Goal: Complete application form

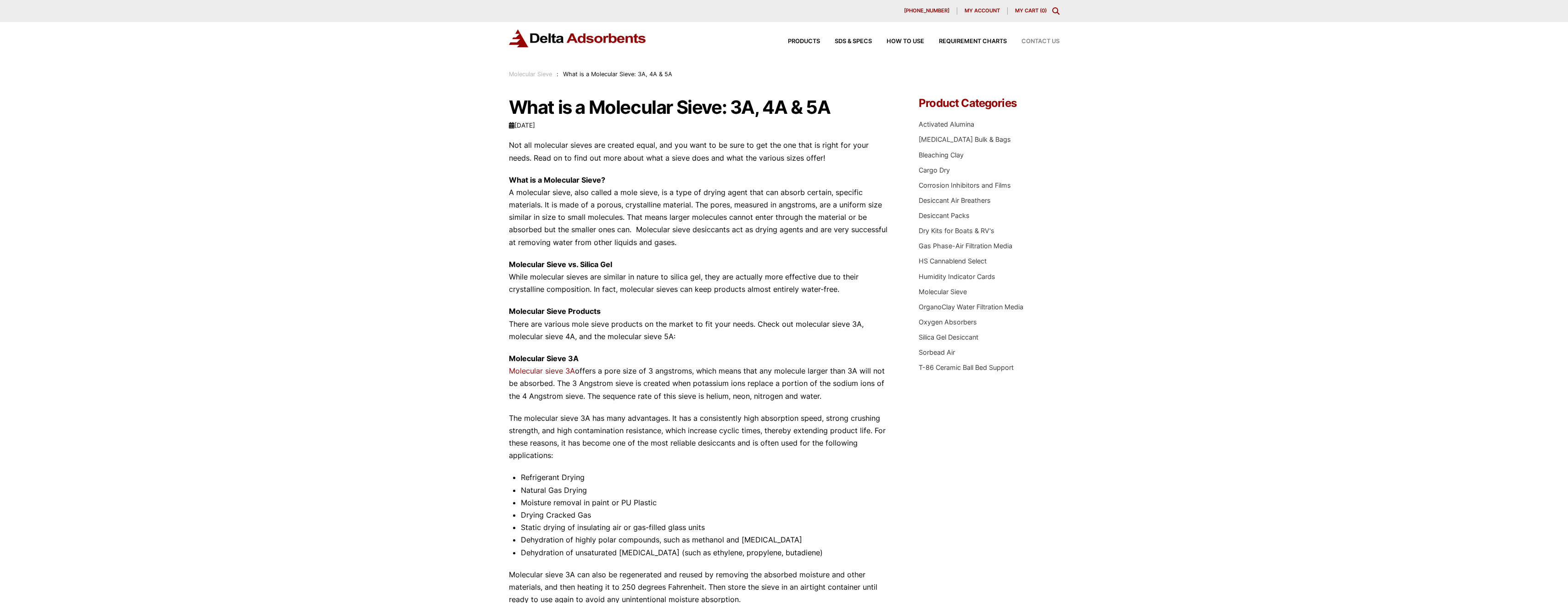
click at [1024, 44] on span "Contact Us" at bounding box center [1040, 41] width 38 height 6
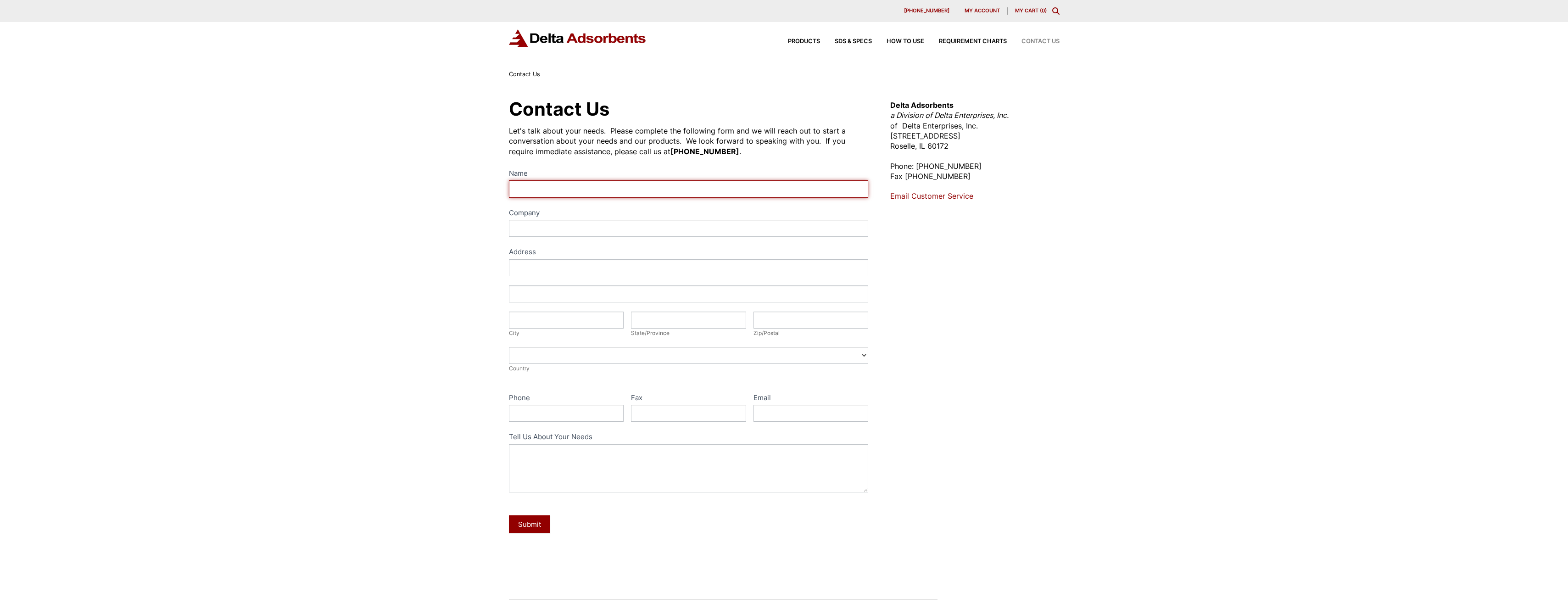
click at [584, 185] on input "Name" at bounding box center [688, 189] width 360 height 17
type input "Christin Anne Newell"
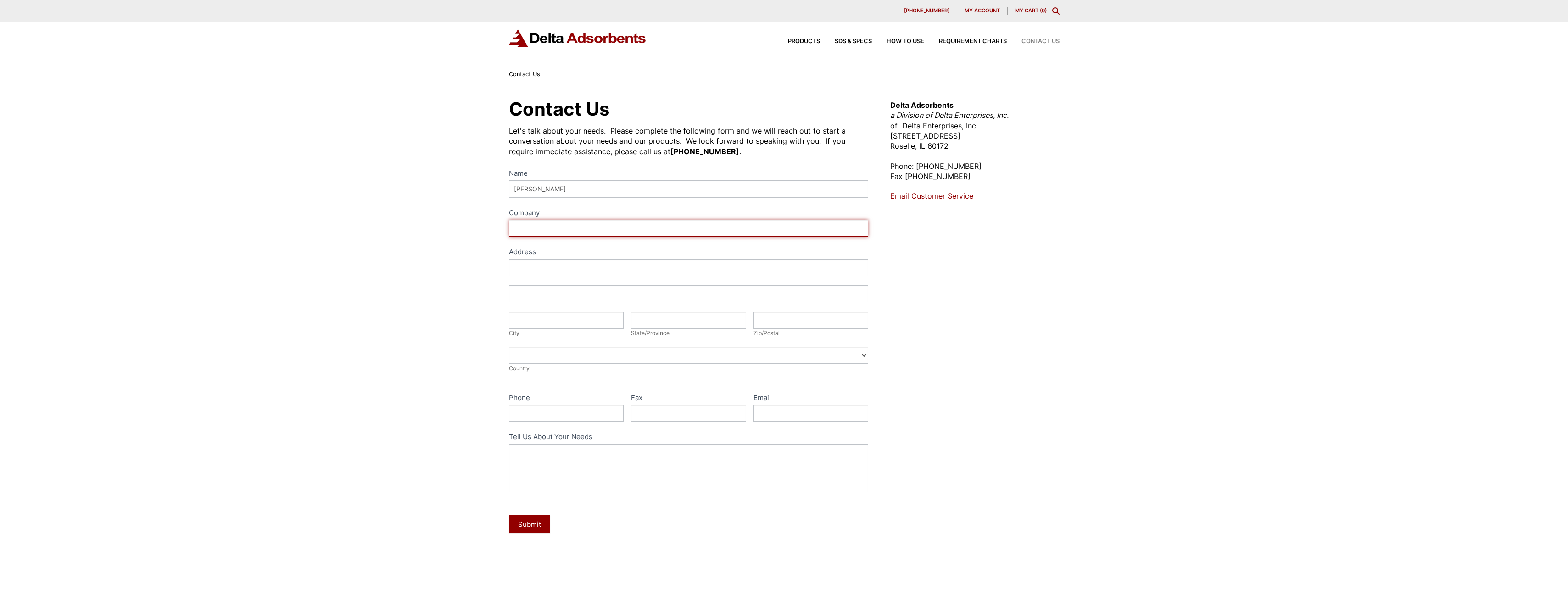
type input "Tegre"
type input "Littleton"
type input "Colorado"
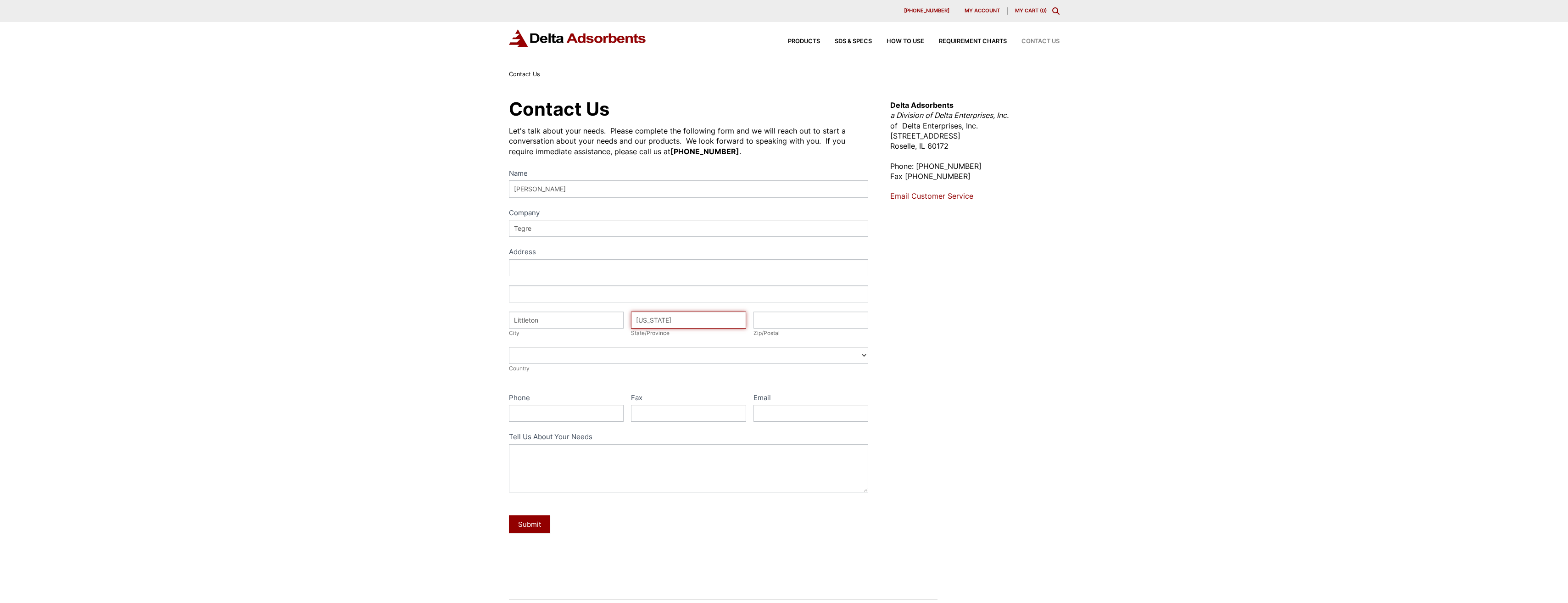
type input "80120"
select select "United States"
type input "8323664786"
type input "christin.newell@tegrecorp.com"
click at [567, 262] on input "Address" at bounding box center [688, 268] width 360 height 17
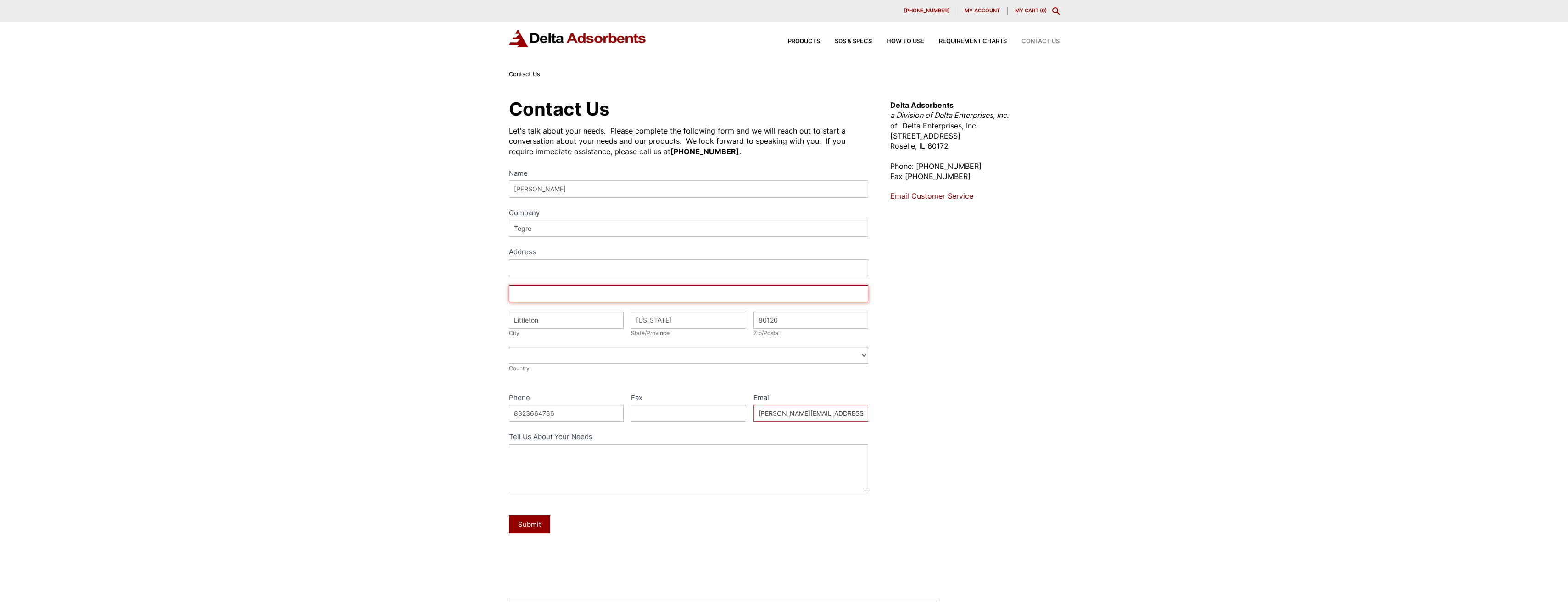
click at [519, 291] on input "Address" at bounding box center [688, 294] width 360 height 17
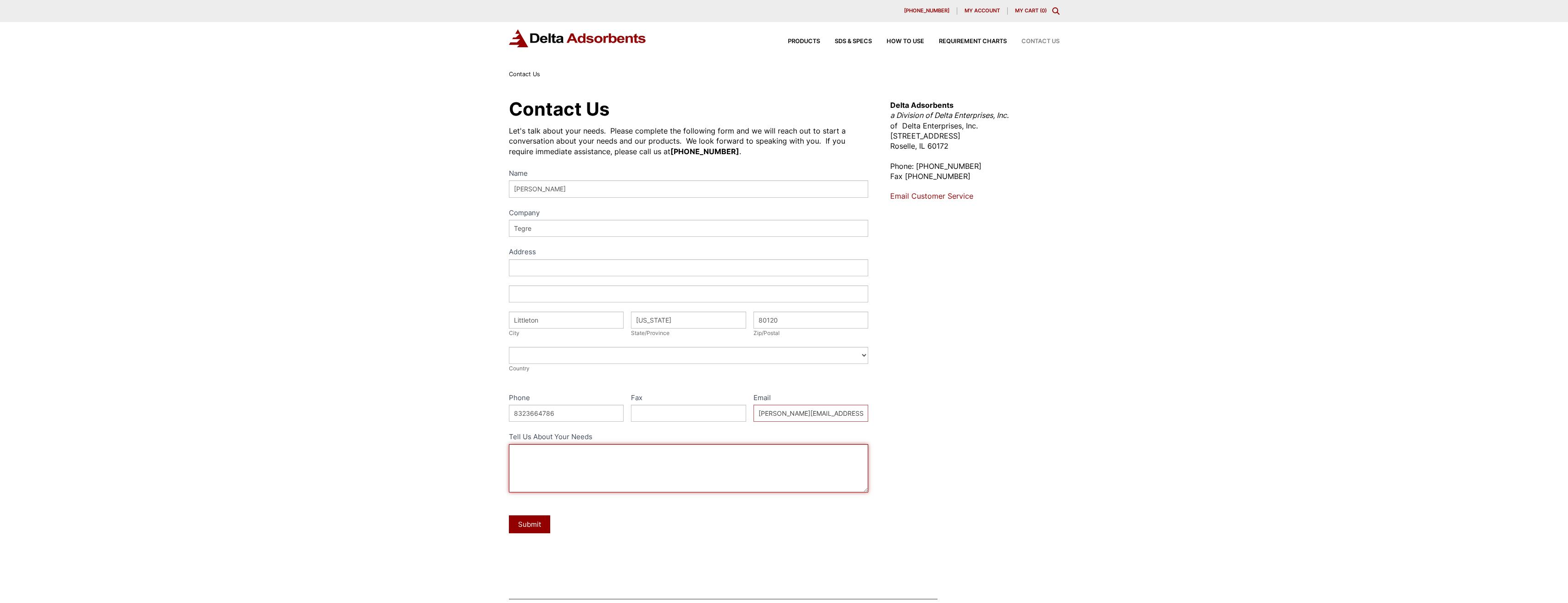
click at [572, 461] on textarea "Tell Us About Your Needs" at bounding box center [688, 468] width 360 height 48
type textarea "Hello, I'd like to get a price on MS for a gas processing facility."
click at [531, 524] on button "Submit" at bounding box center [530, 524] width 41 height 18
